Goal: Transaction & Acquisition: Download file/media

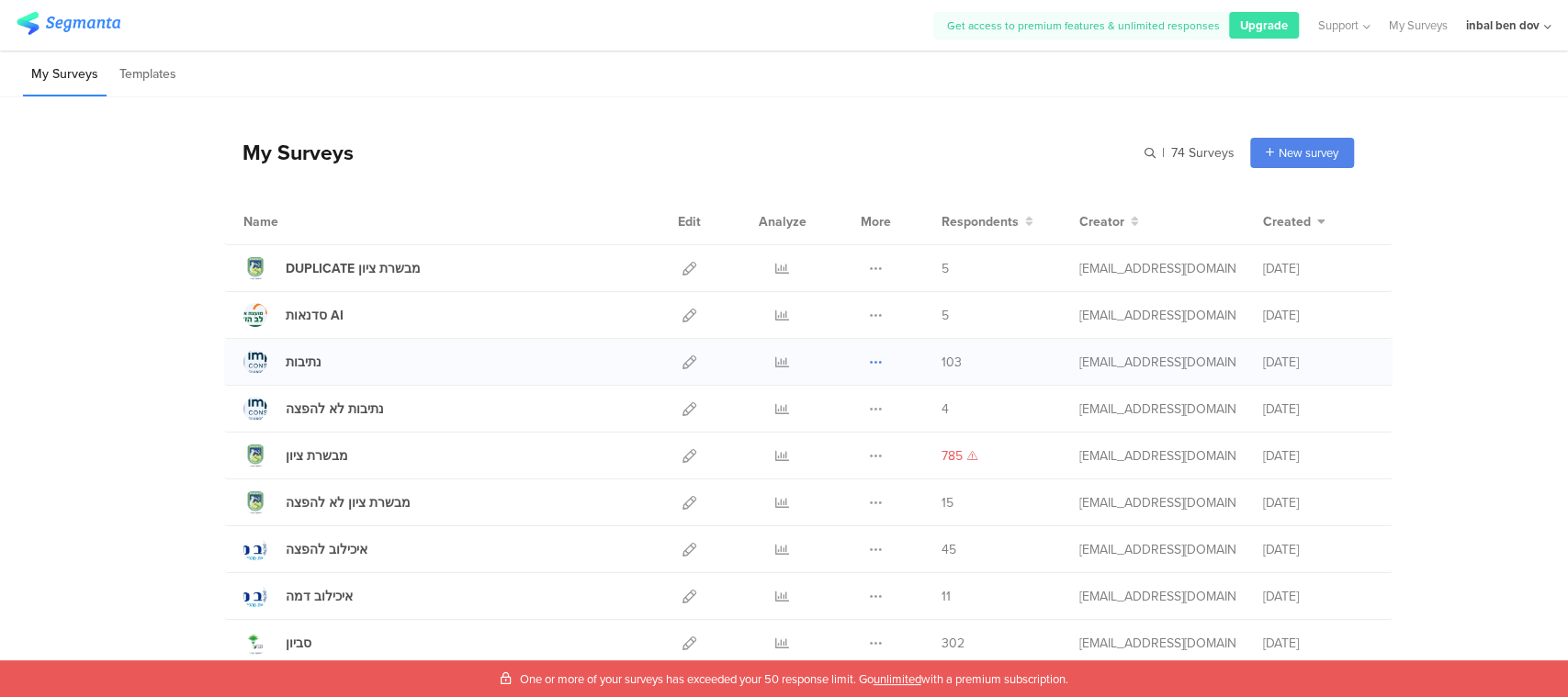
click at [869, 364] on icon at bounding box center [876, 363] width 14 height 14
click at [830, 456] on link "Export" at bounding box center [840, 442] width 101 height 33
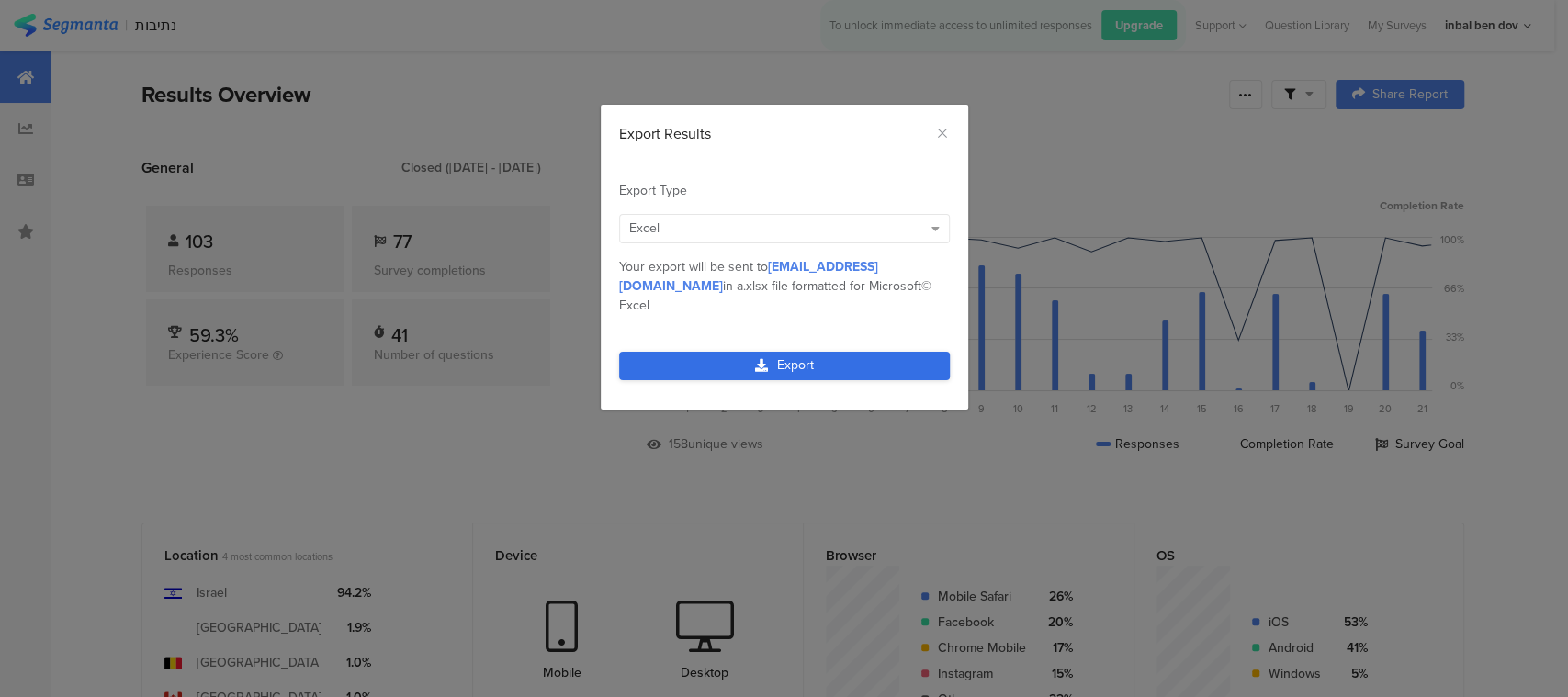
click at [842, 352] on link "Export" at bounding box center [784, 366] width 330 height 29
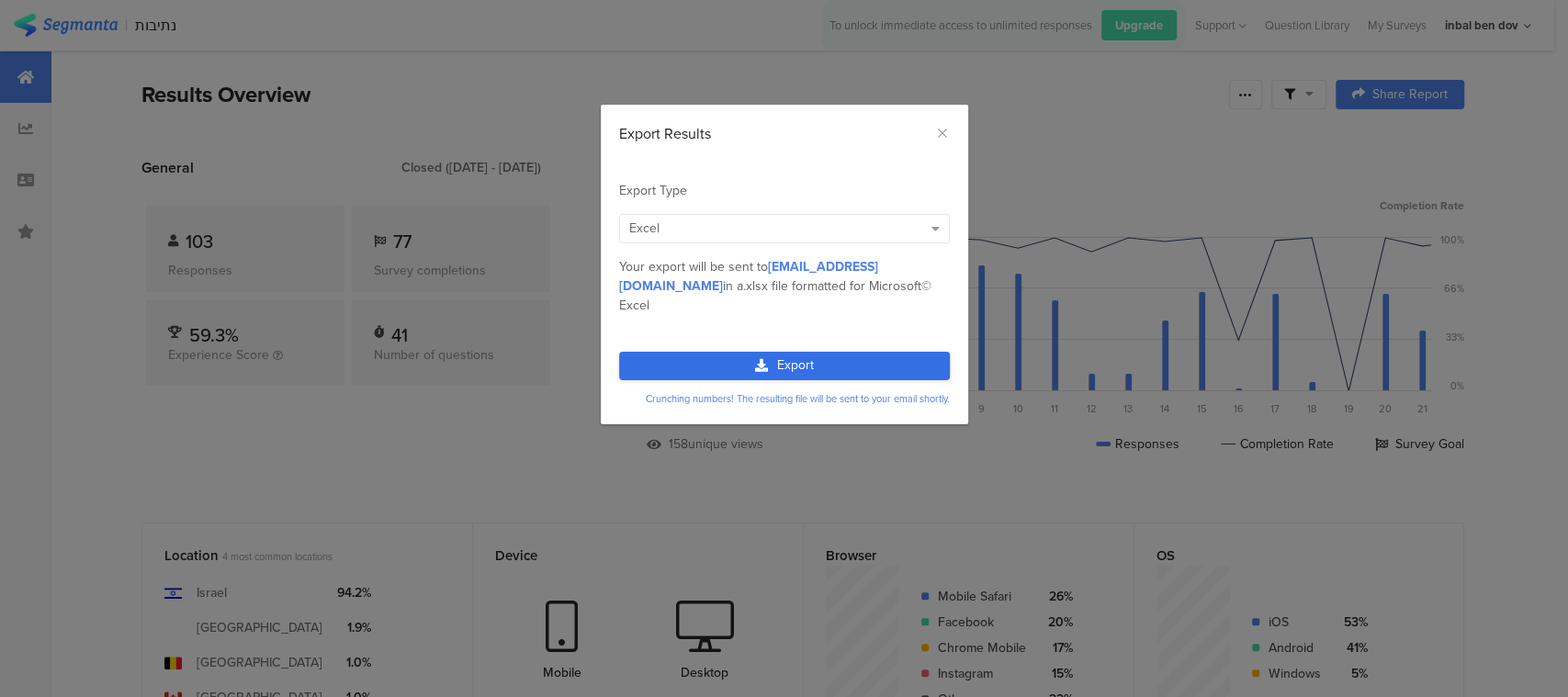
click at [832, 347] on div "Export Crunching numbers! The resulting file will be sent to your email shortly." at bounding box center [784, 383] width 368 height 82
